Goal: Information Seeking & Learning: Learn about a topic

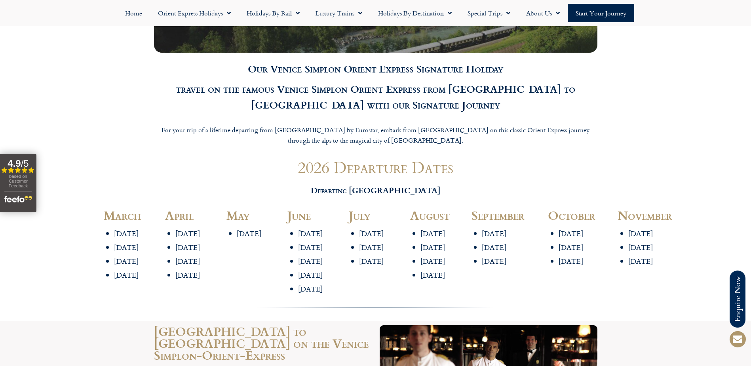
scroll to position [871, 0]
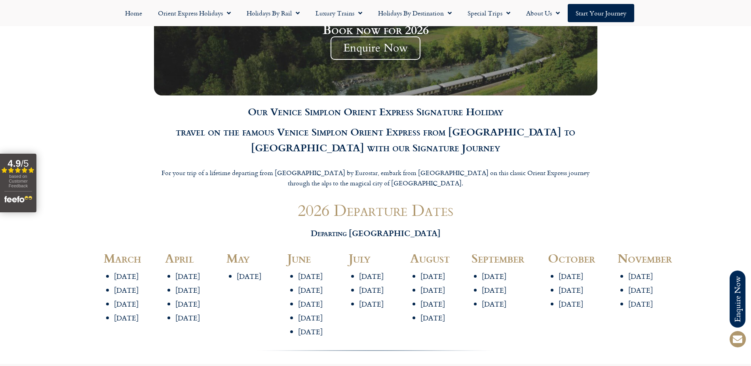
scroll to position [871, 0]
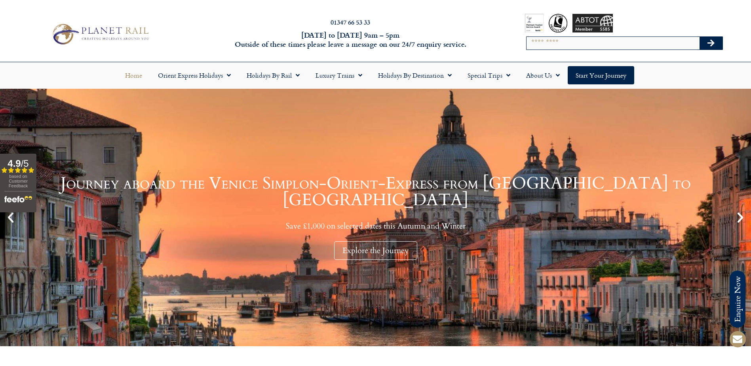
click at [551, 39] on input "Search" at bounding box center [612, 43] width 173 height 13
type input "******"
click at [699, 37] on button "Search" at bounding box center [710, 43] width 23 height 13
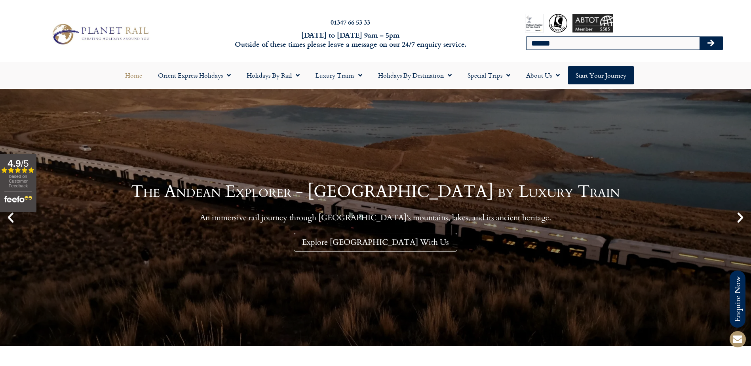
click at [714, 48] on button "Search" at bounding box center [710, 43] width 23 height 13
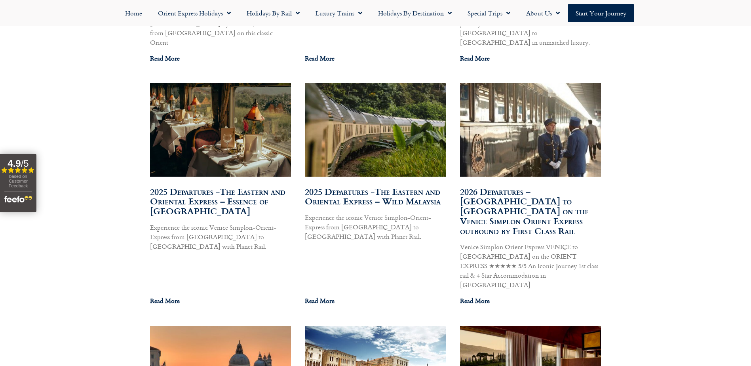
scroll to position [718, 0]
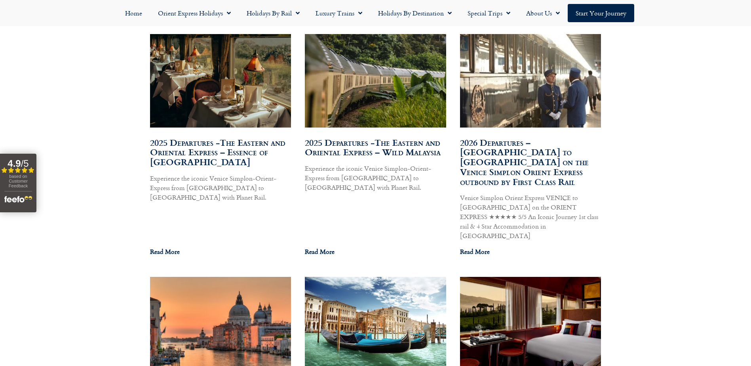
click at [546, 70] on img at bounding box center [530, 81] width 143 height 105
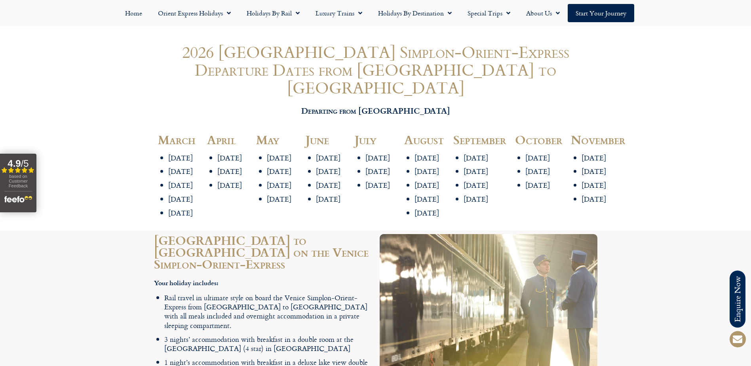
scroll to position [990, 0]
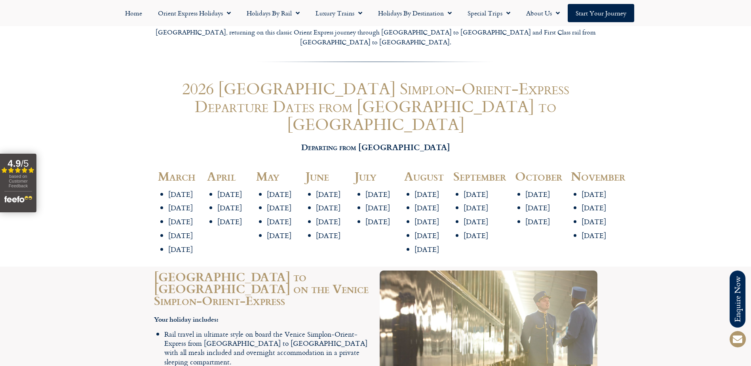
scroll to position [1029, 0]
